Goal: Find specific page/section: Find specific page/section

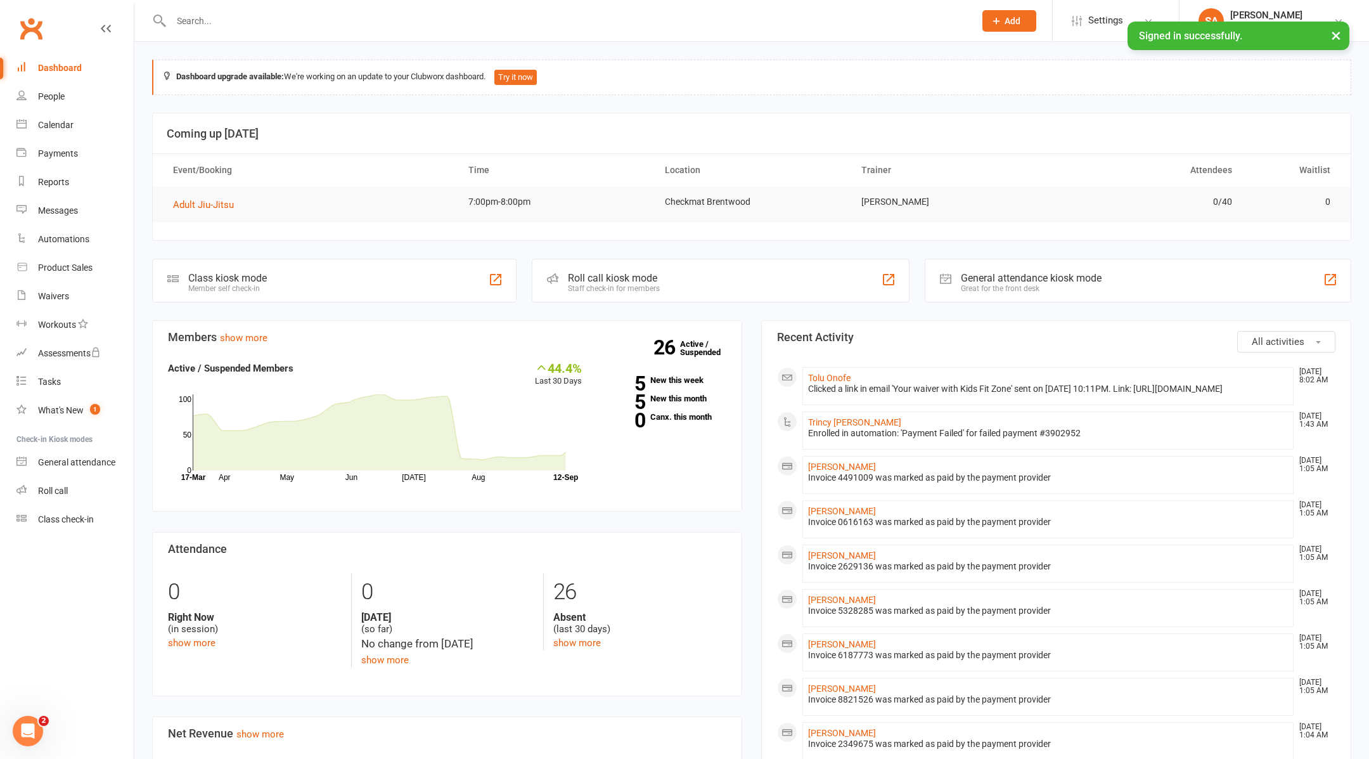
click at [289, 18] on input "text" at bounding box center [566, 21] width 798 height 18
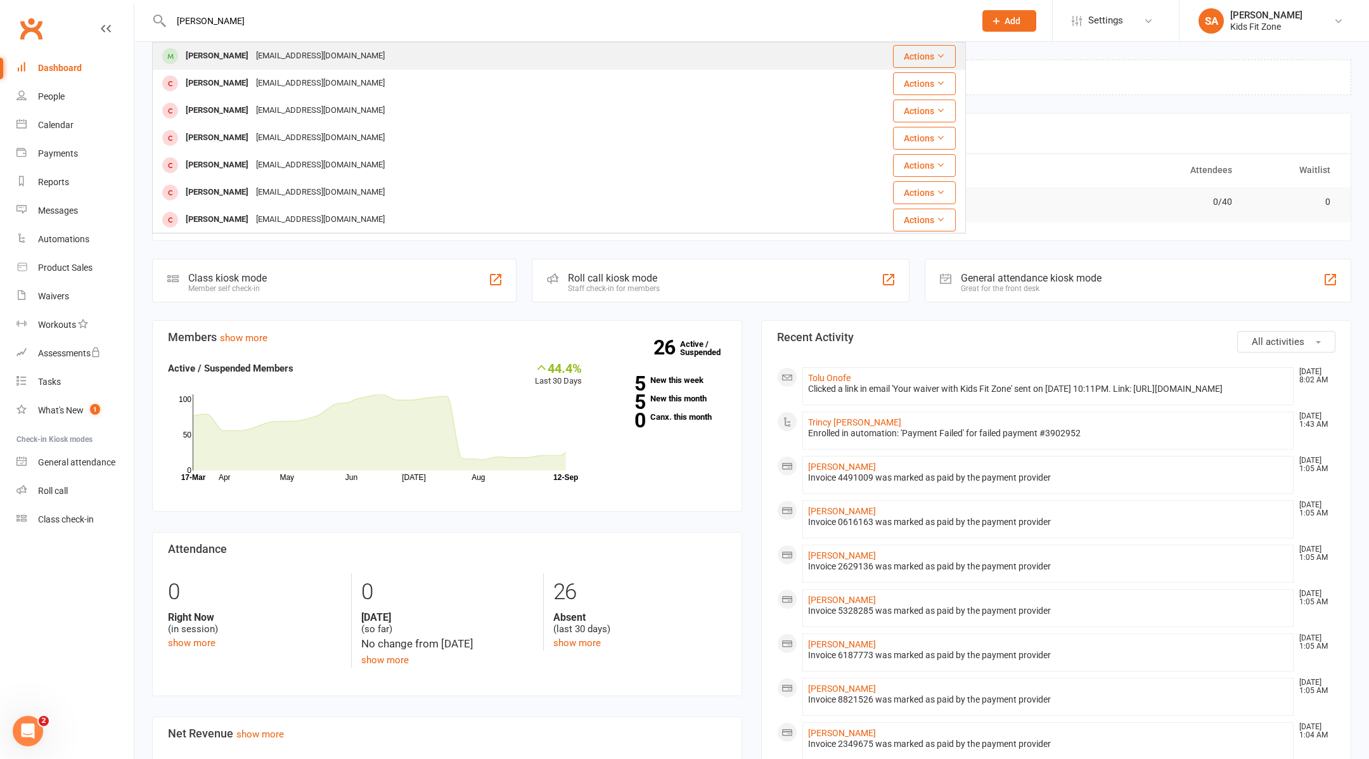
type input "nathaniel"
click at [318, 55] on div "marisolbarragan2@gmail.com" at bounding box center [320, 56] width 136 height 18
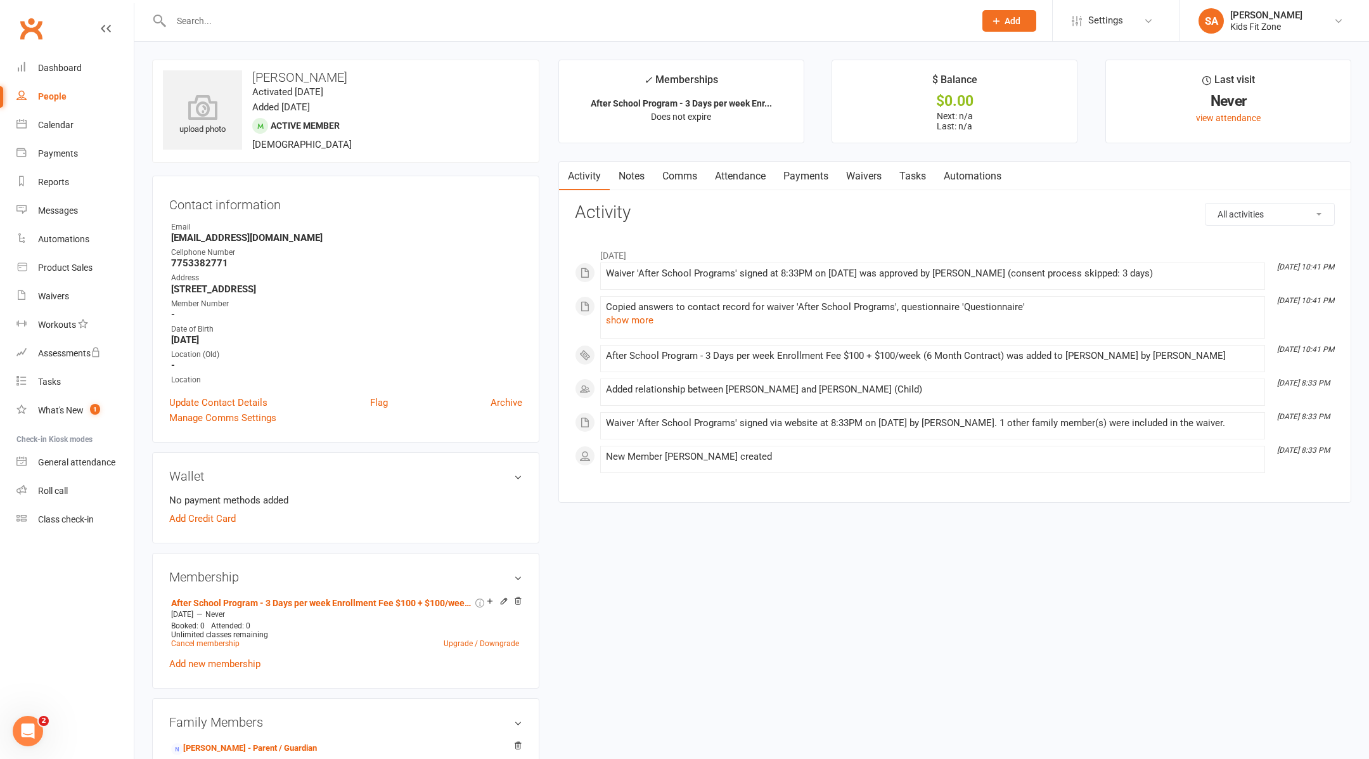
click at [797, 184] on link "Payments" at bounding box center [805, 176] width 63 height 29
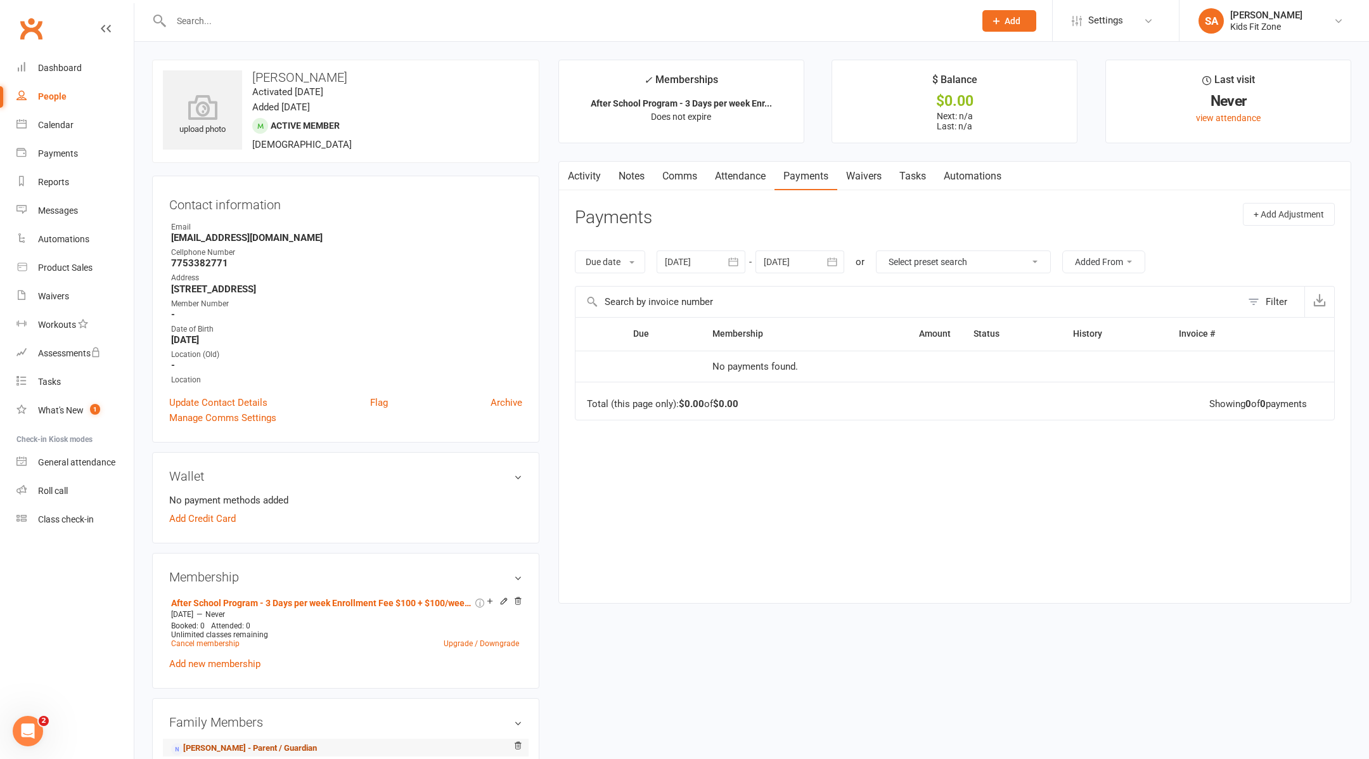
click at [214, 743] on link "Marisol Garcia - Parent / Guardian" at bounding box center [244, 747] width 146 height 13
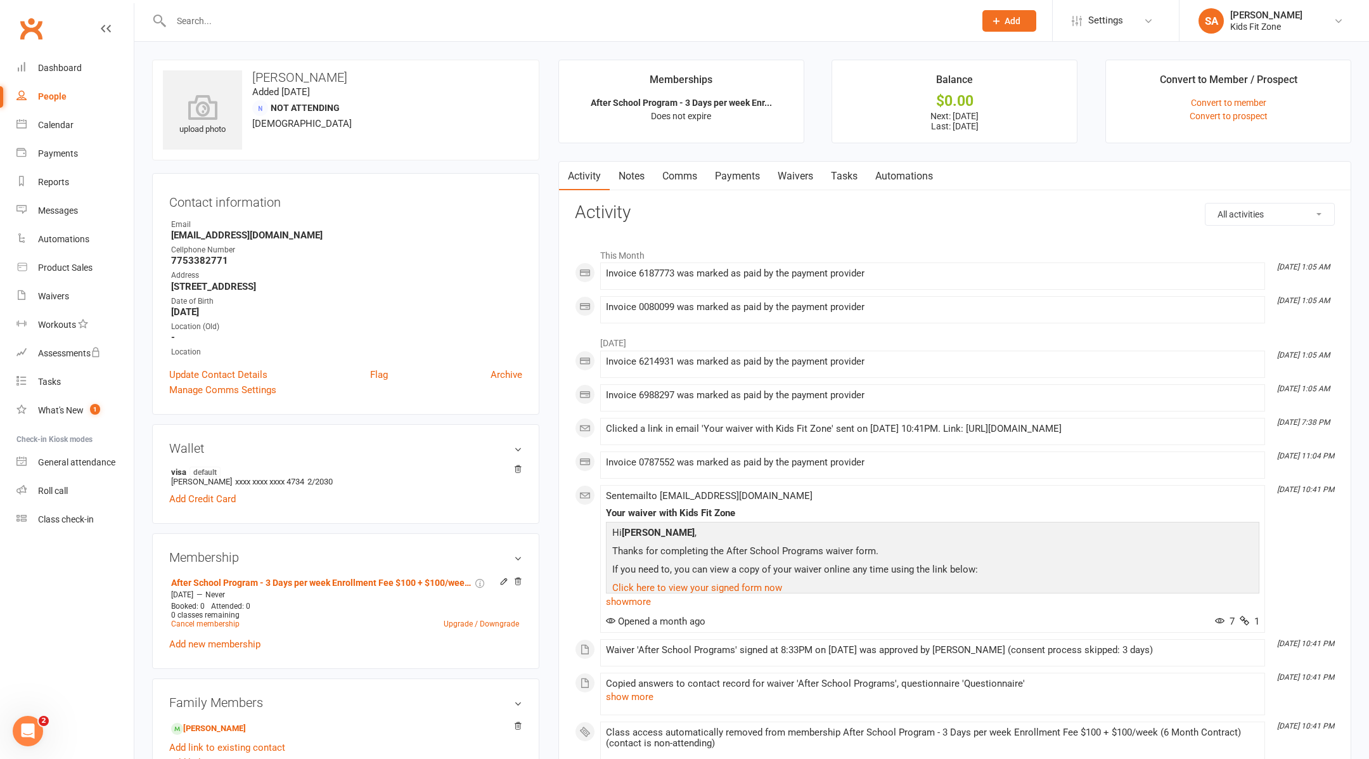
click at [736, 177] on link "Payments" at bounding box center [737, 176] width 63 height 29
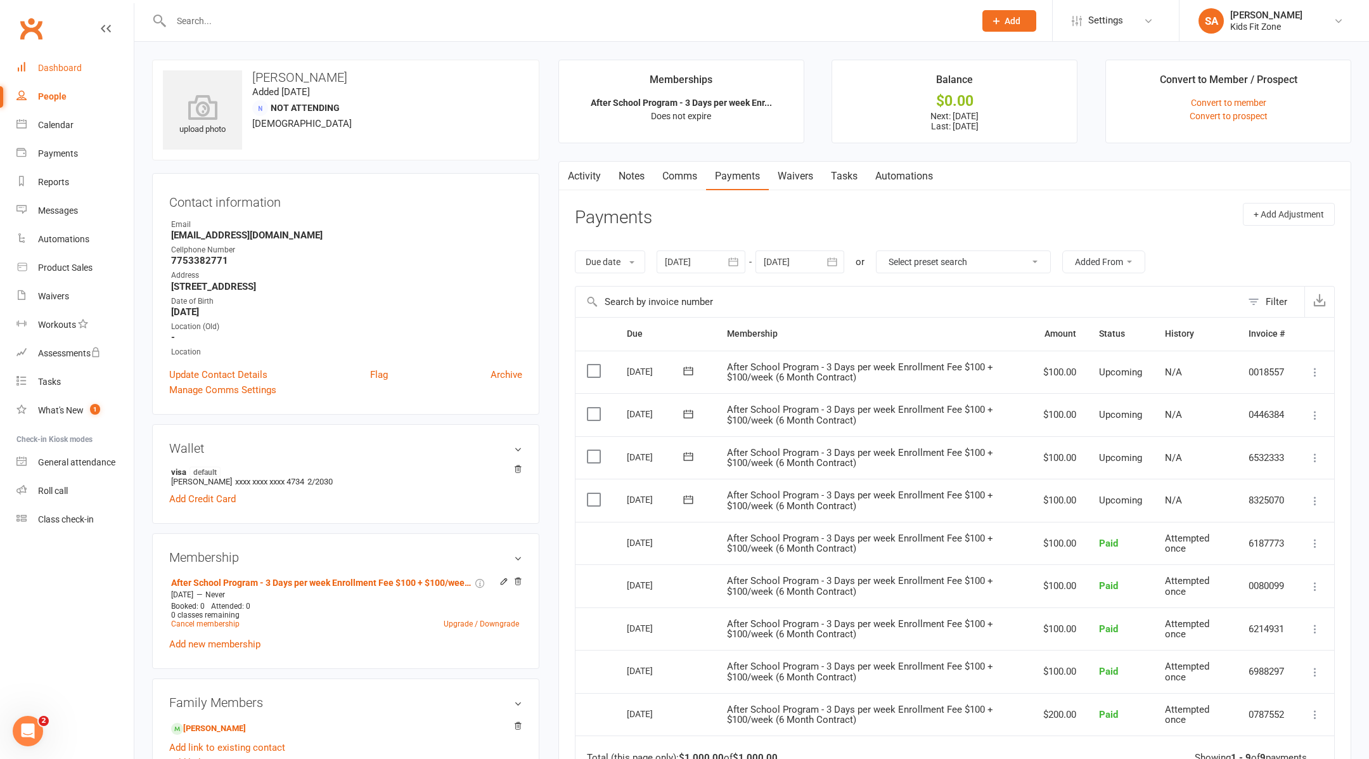
click at [66, 73] on div "Dashboard" at bounding box center [60, 68] width 44 height 10
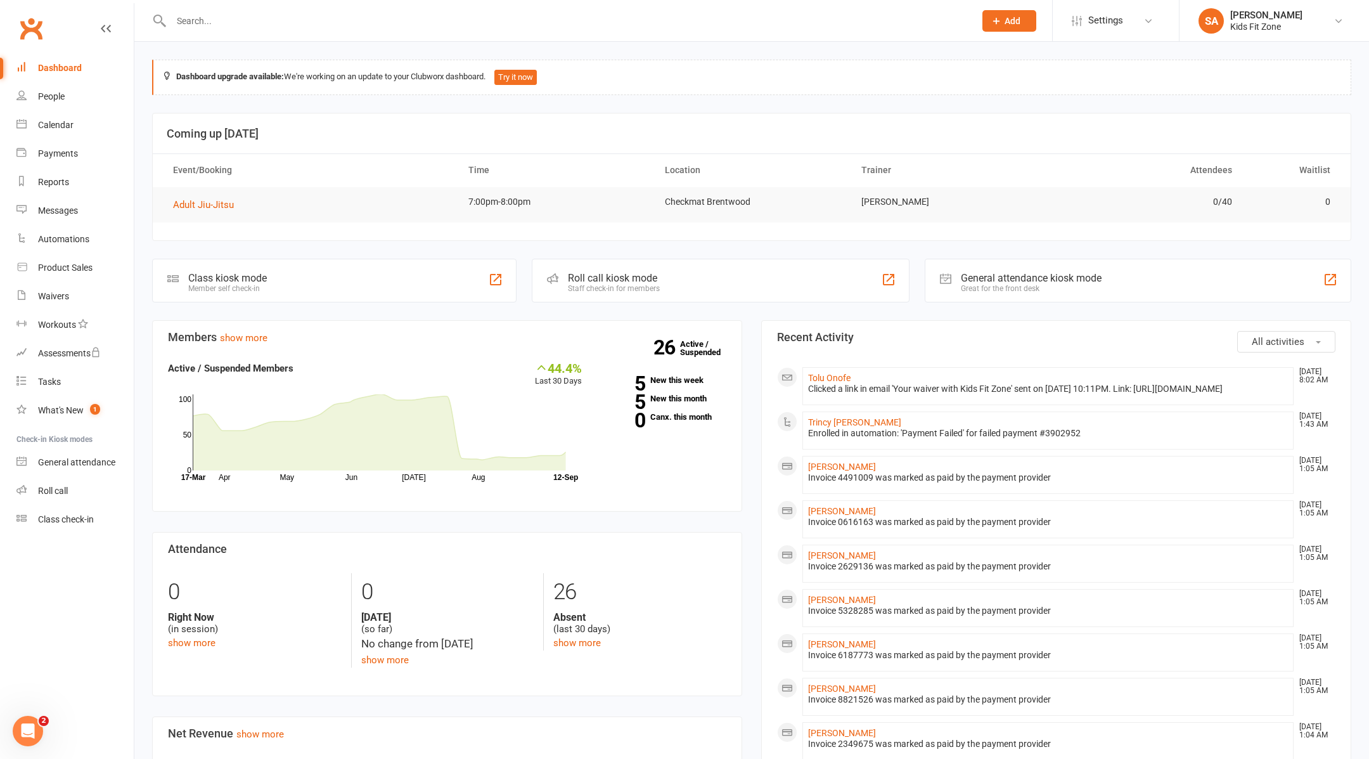
click at [58, 70] on div "Dashboard" at bounding box center [60, 68] width 44 height 10
click at [20, 27] on link "Clubworx" at bounding box center [31, 29] width 32 height 32
